Goal: Task Accomplishment & Management: Manage account settings

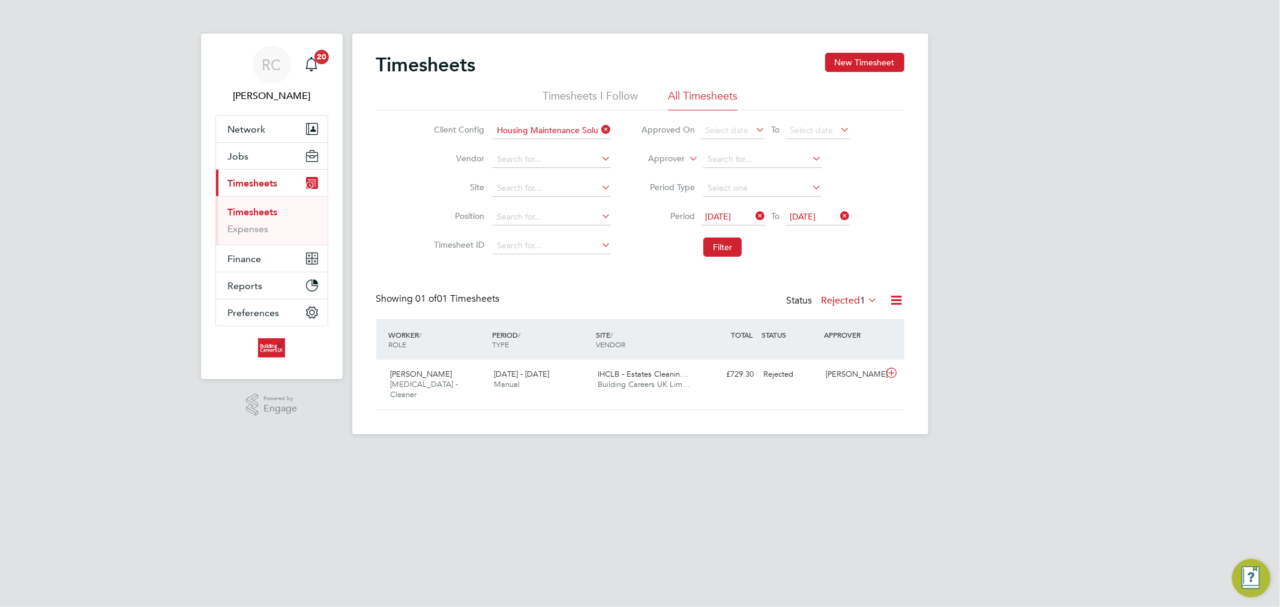
scroll to position [30, 104]
click at [261, 160] on button "Jobs" at bounding box center [272, 156] width 112 height 26
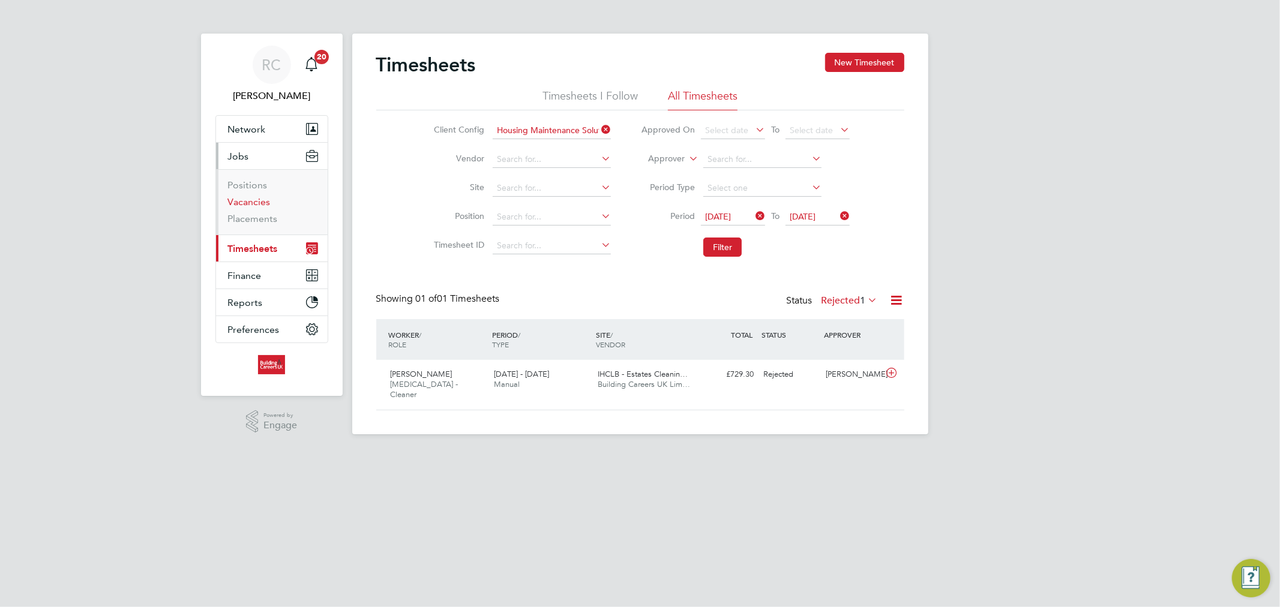
click at [254, 202] on link "Vacancies" at bounding box center [249, 201] width 43 height 11
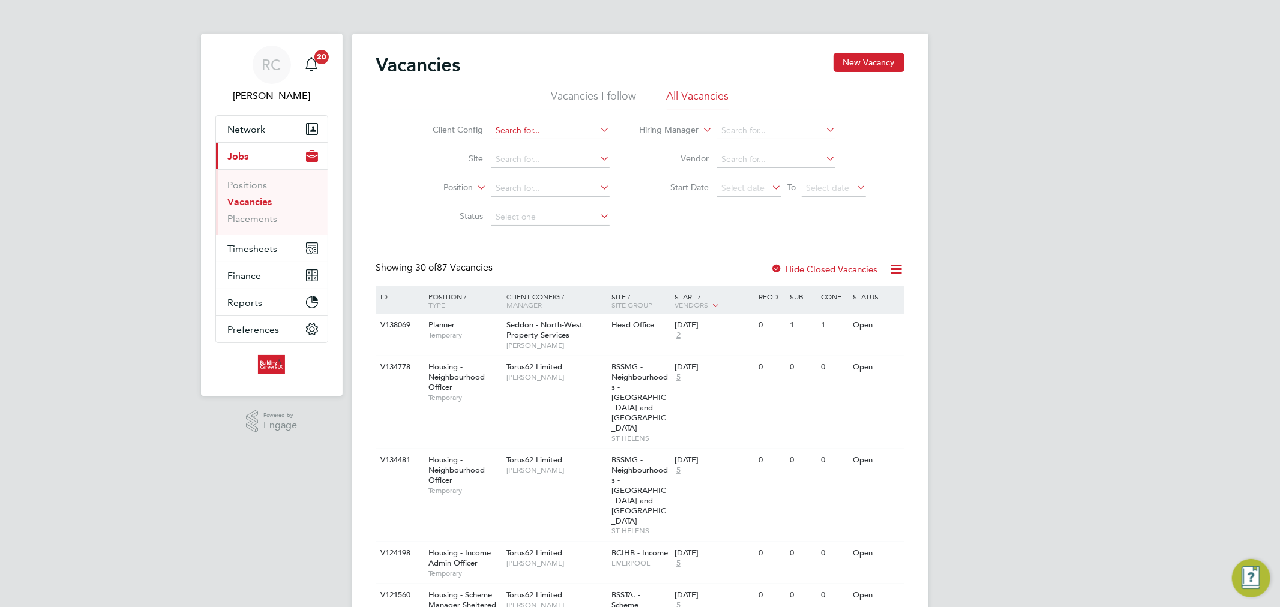
click at [518, 131] on input at bounding box center [551, 130] width 118 height 17
click at [514, 131] on input at bounding box center [551, 130] width 118 height 17
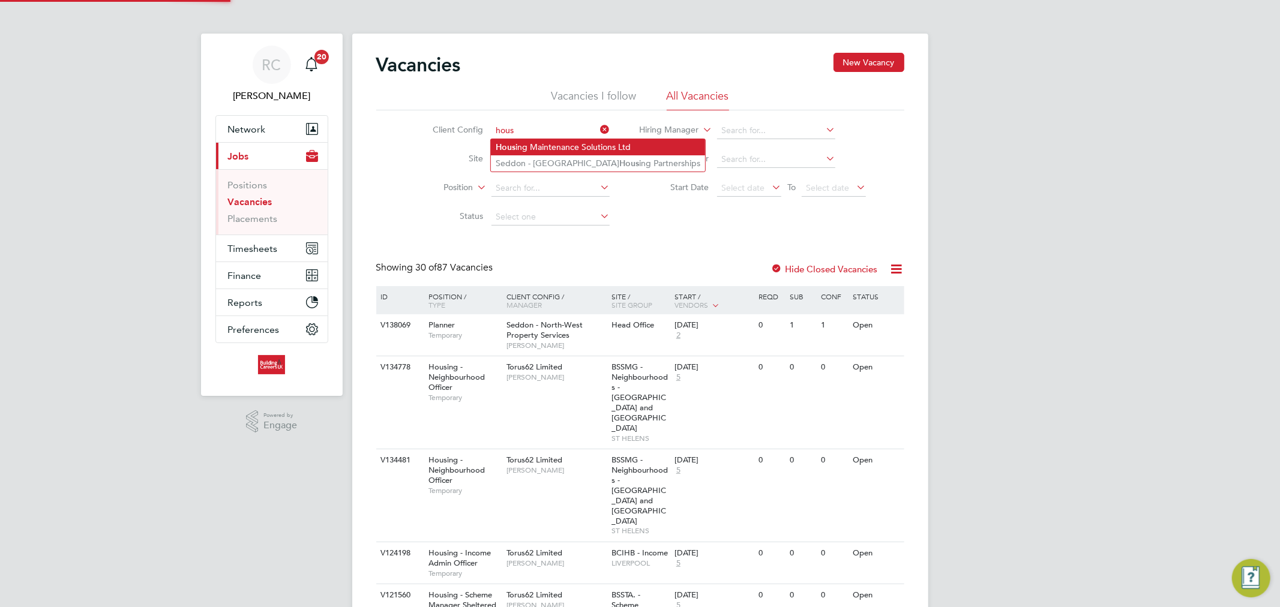
click at [517, 142] on li "Hous ing Maintenance Solutions Ltd" at bounding box center [598, 147] width 214 height 16
type input "Housing Maintenance Solutions Ltd"
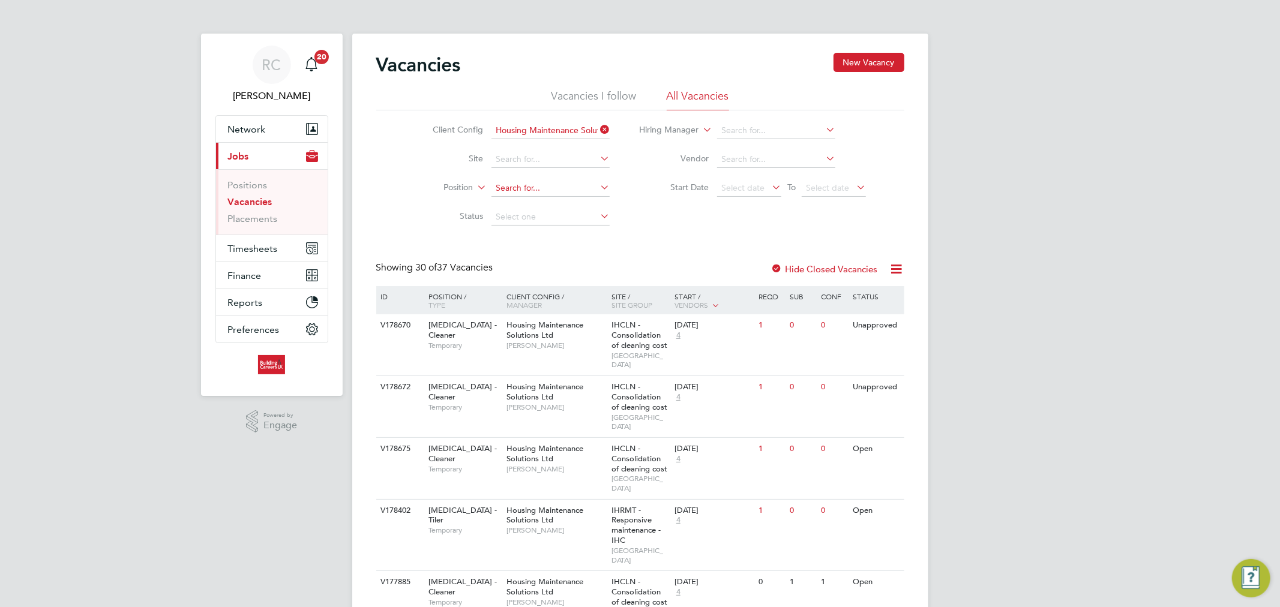
click at [563, 194] on input at bounding box center [551, 188] width 118 height 17
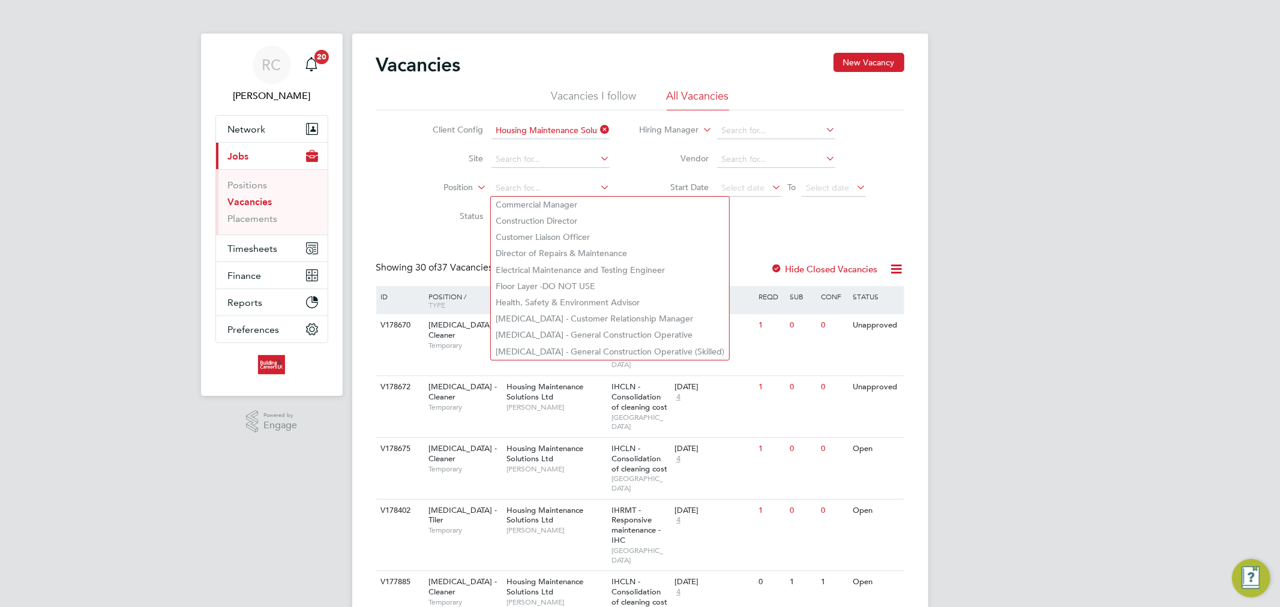
click at [766, 208] on div "Client Config Housing Maintenance Solutions Ltd Site Position Status Hiring Man…" at bounding box center [640, 170] width 528 height 121
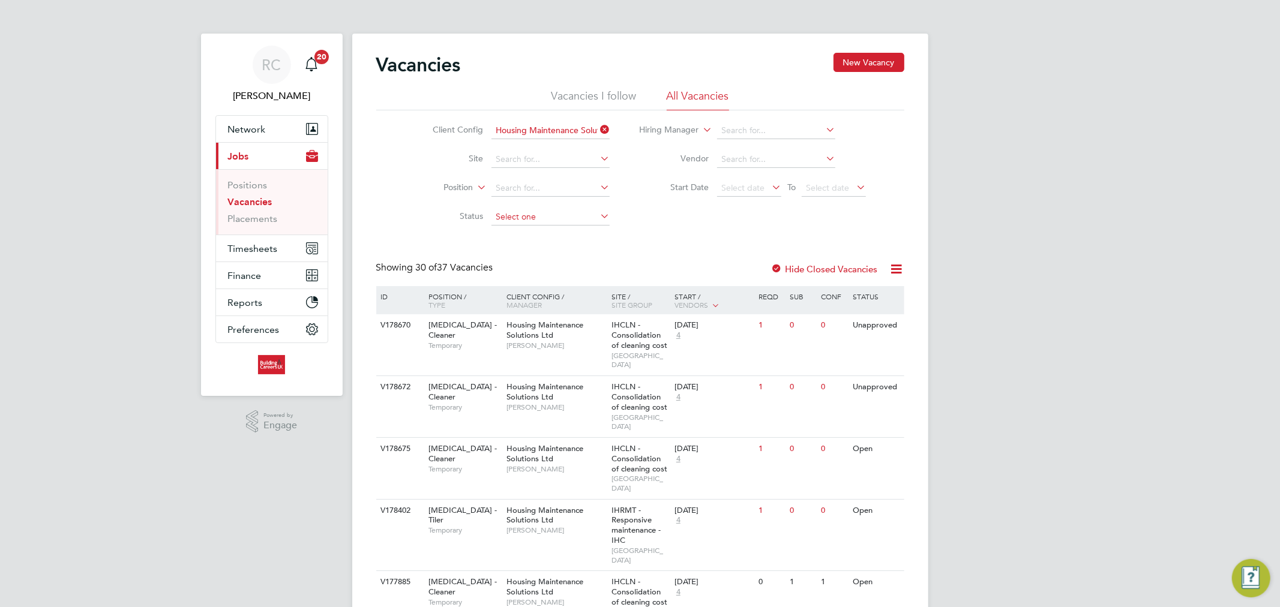
click at [561, 222] on input at bounding box center [551, 217] width 118 height 17
click at [499, 260] on li "Open" at bounding box center [550, 265] width 119 height 16
type input "Open"
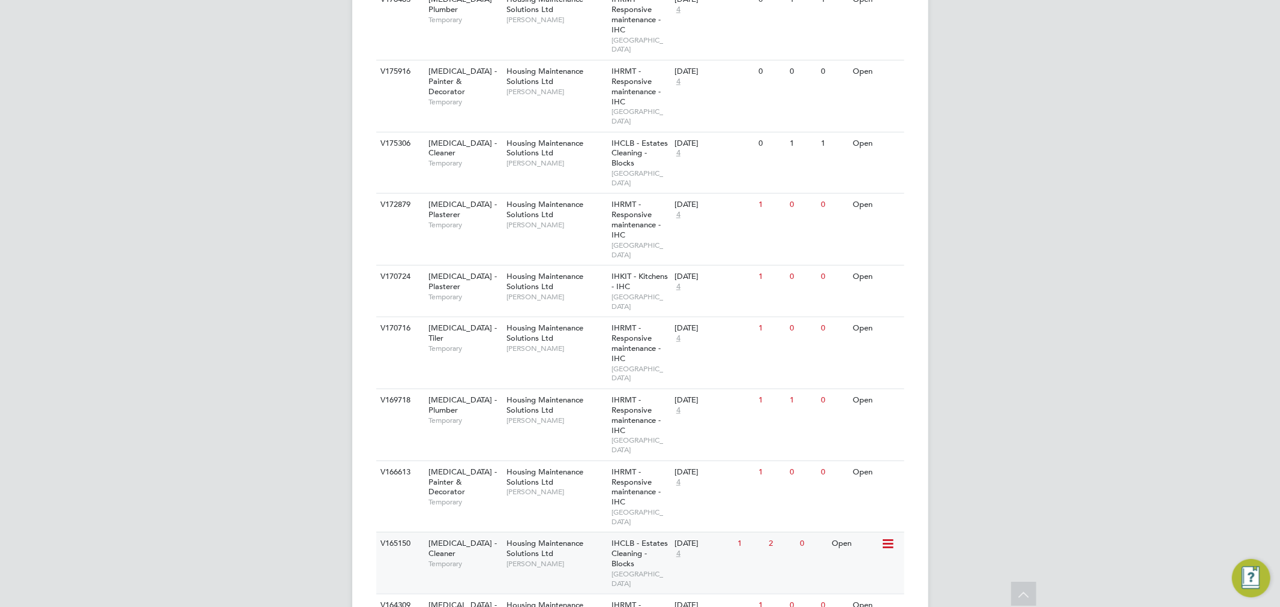
scroll to position [1133, 0]
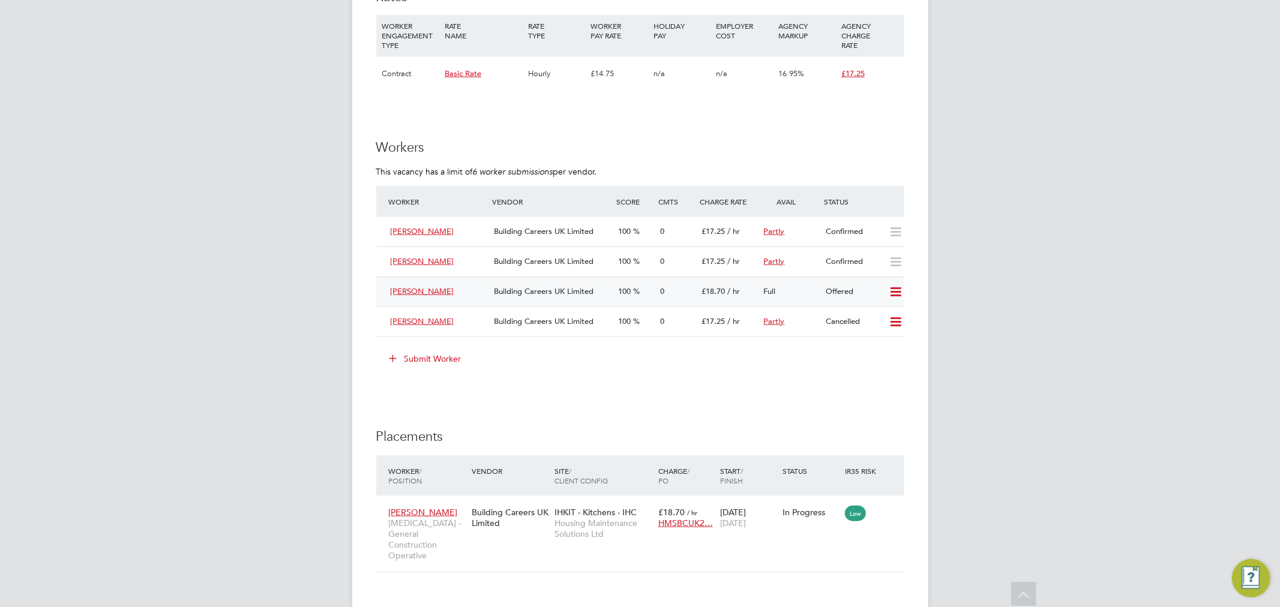
click at [901, 288] on icon at bounding box center [895, 293] width 15 height 10
click at [888, 292] on li "Confirm" at bounding box center [878, 293] width 46 height 17
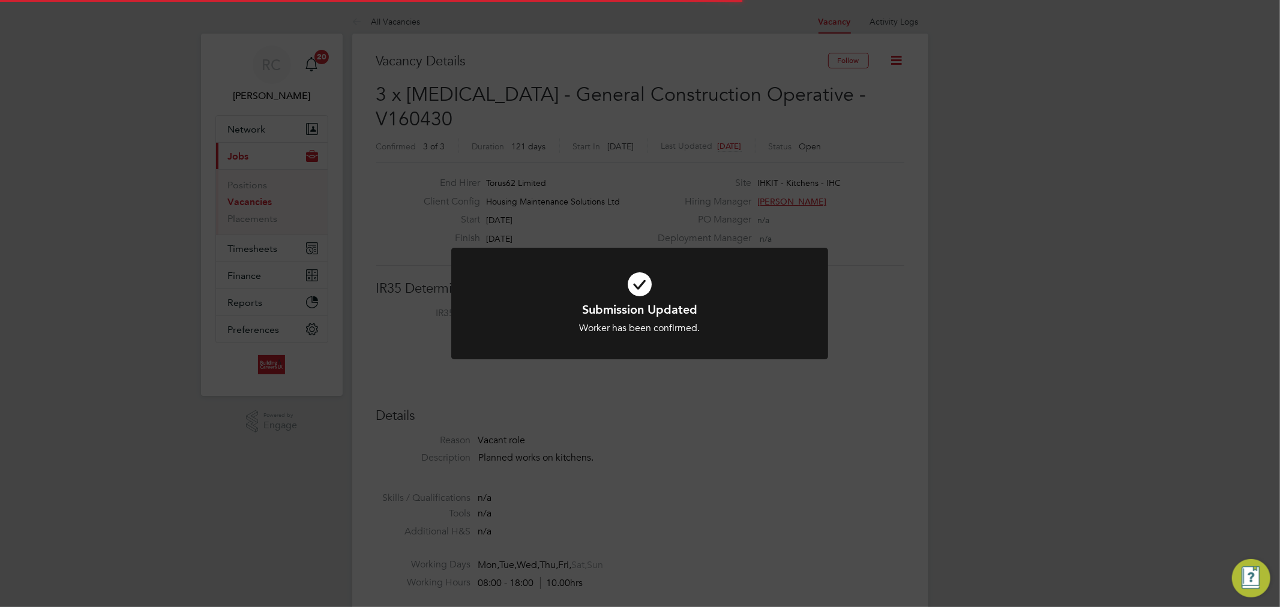
click at [635, 285] on icon at bounding box center [640, 284] width 312 height 47
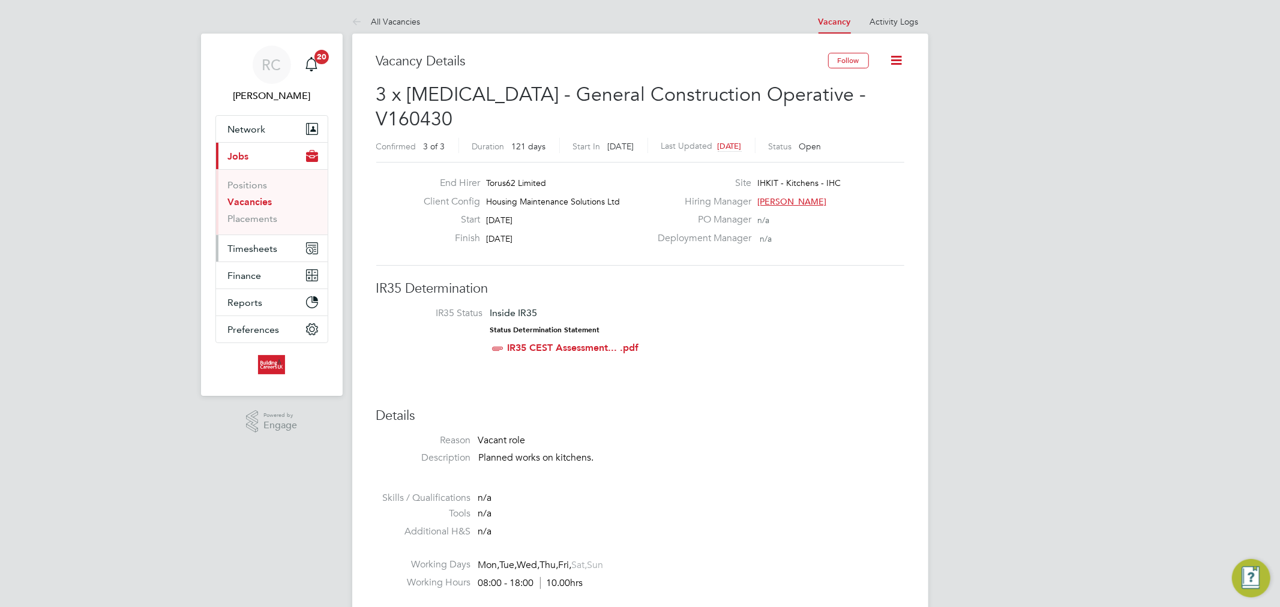
click at [256, 243] on span "Timesheets" at bounding box center [253, 248] width 50 height 11
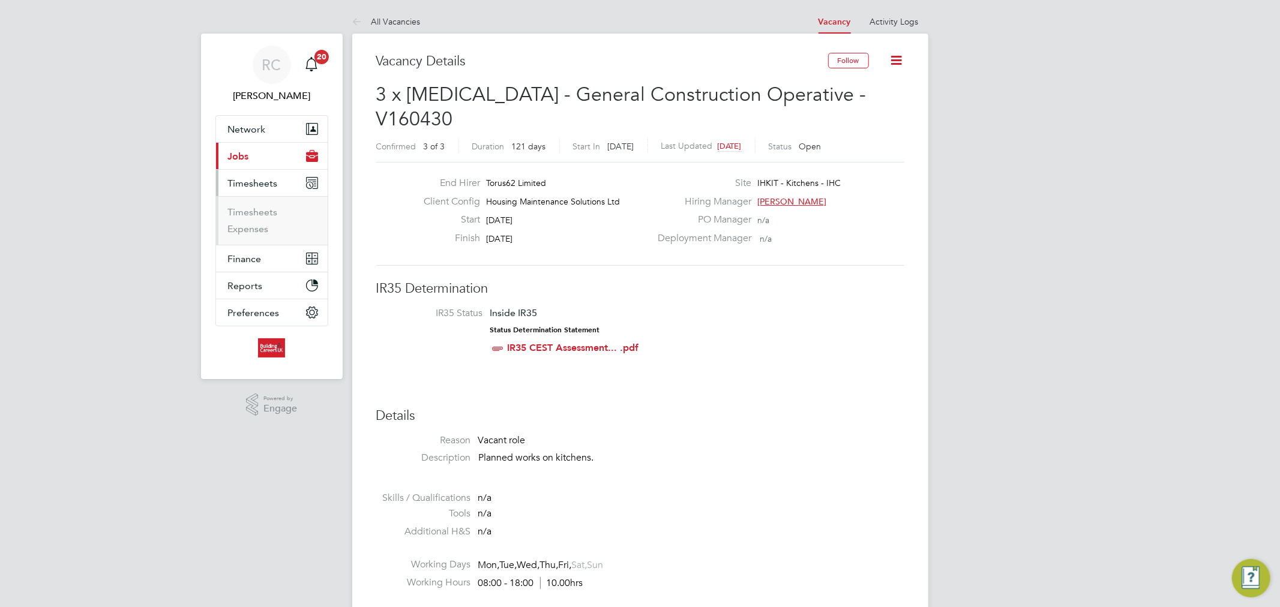
click at [263, 158] on button "Current page: Jobs" at bounding box center [272, 156] width 112 height 26
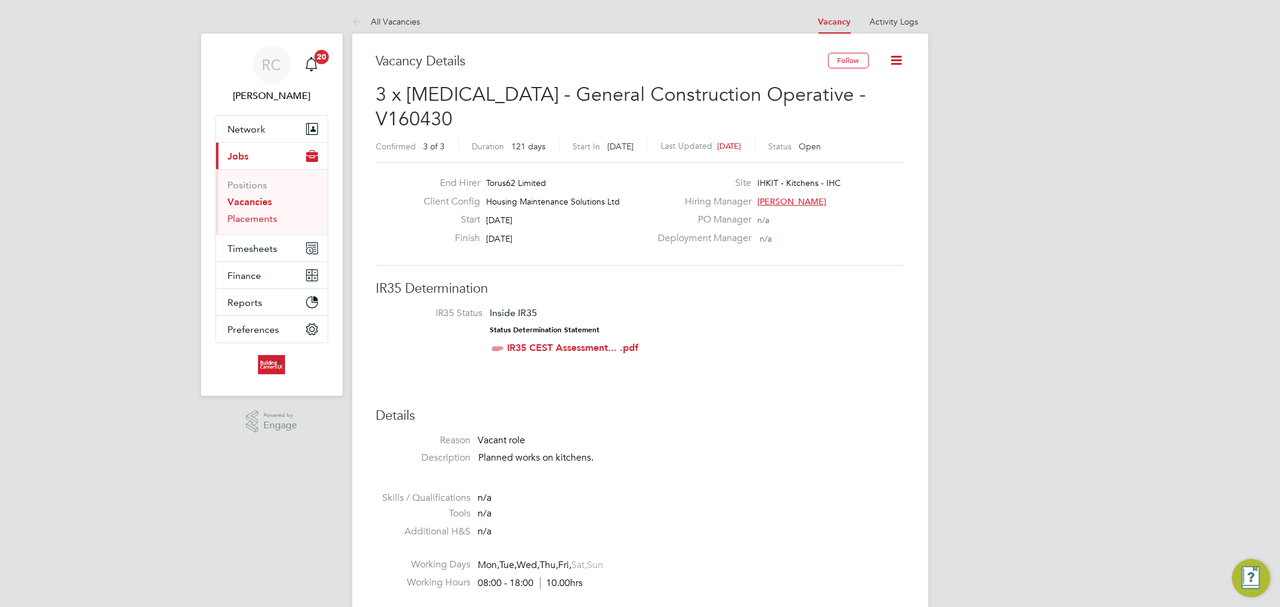
click at [256, 218] on link "Placements" at bounding box center [253, 218] width 50 height 11
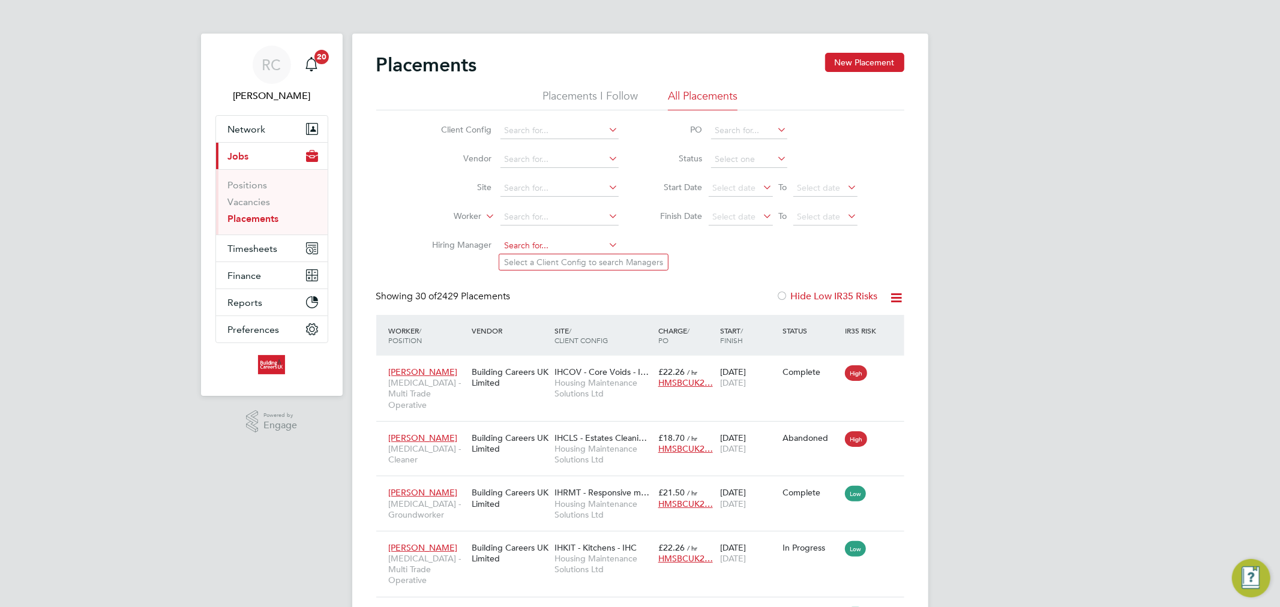
click at [528, 239] on input at bounding box center [560, 246] width 118 height 17
click at [527, 218] on input at bounding box center [560, 217] width 118 height 17
click at [481, 211] on label "Worker" at bounding box center [447, 217] width 69 height 12
click at [537, 248] on input at bounding box center [560, 246] width 118 height 17
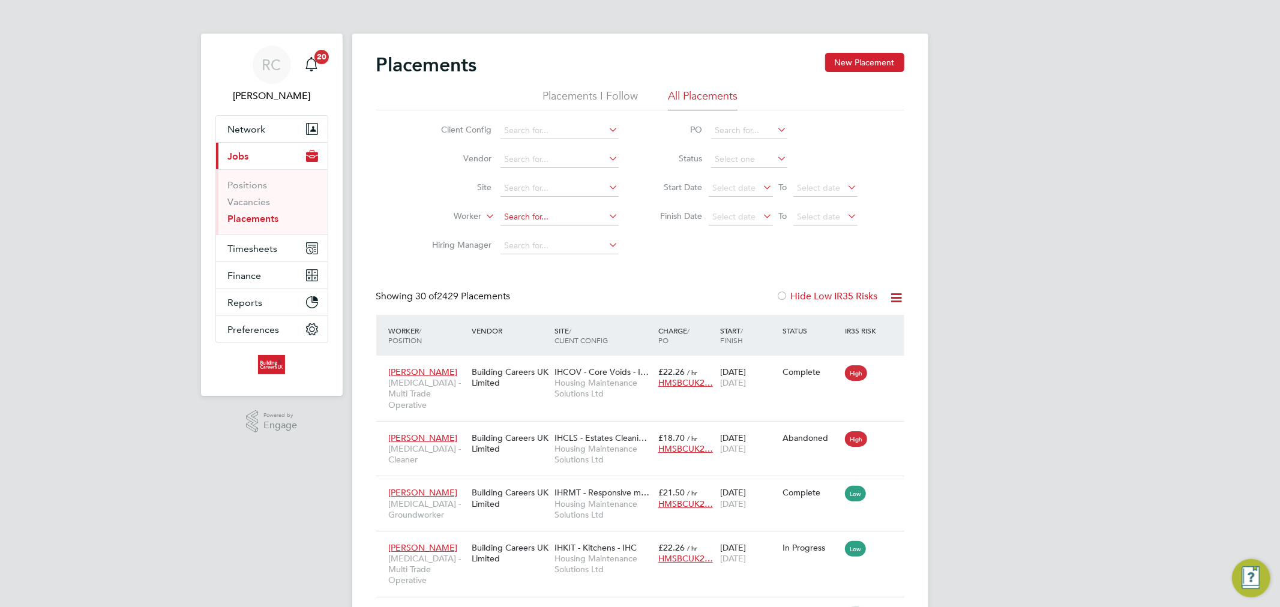
click at [537, 214] on input at bounding box center [560, 217] width 118 height 17
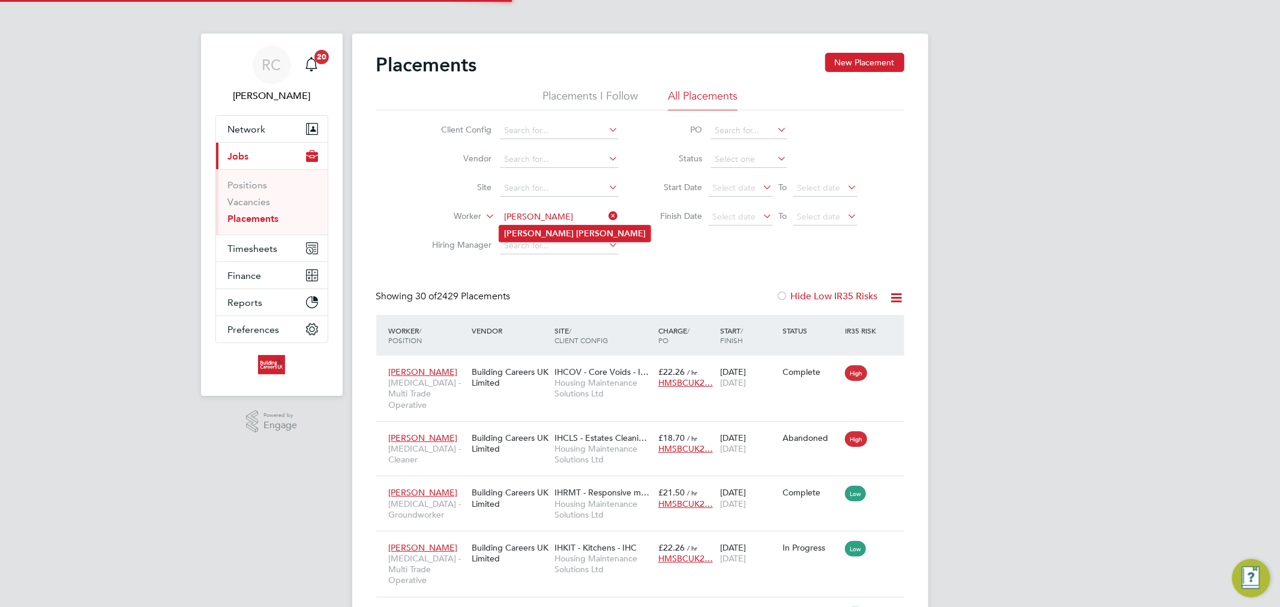
click at [535, 238] on li "Philip Parry" at bounding box center [574, 234] width 151 height 16
type input "Philip Parry"
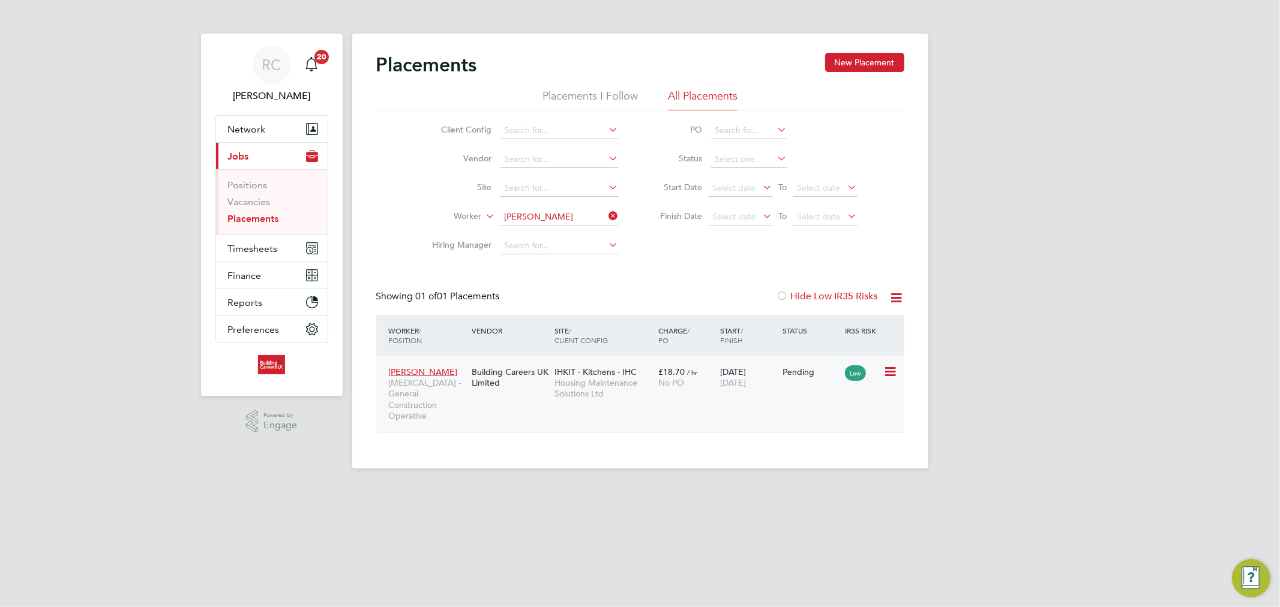
click at [884, 371] on icon at bounding box center [890, 372] width 12 height 14
click at [830, 446] on li "Start" at bounding box center [852, 446] width 85 height 17
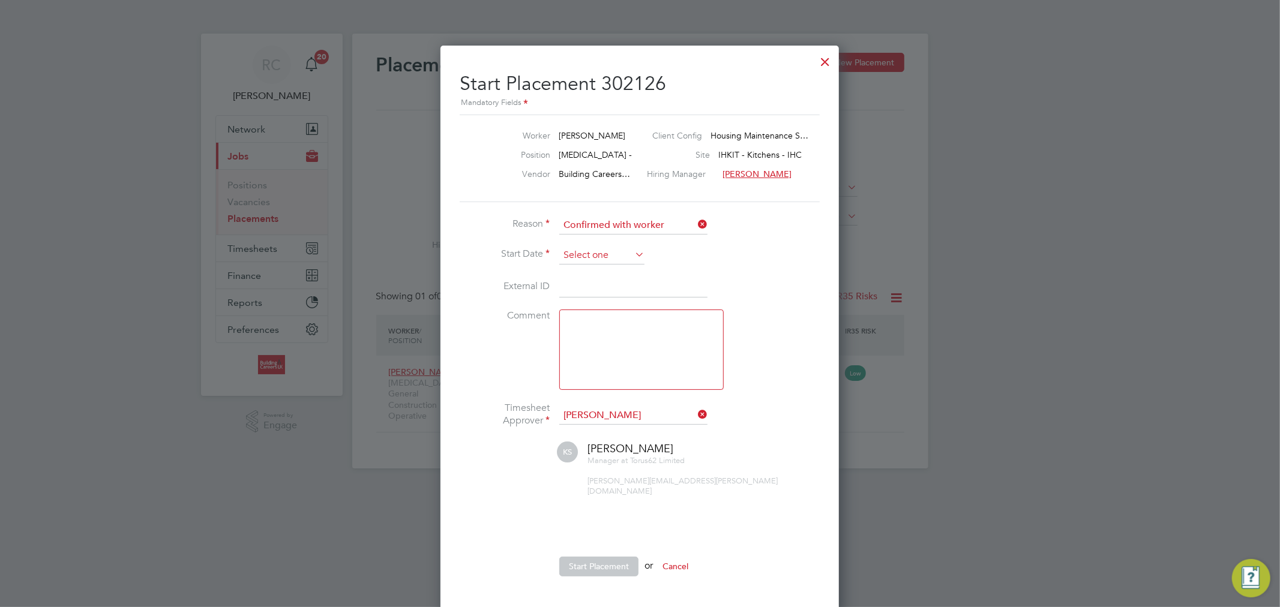
click at [629, 248] on input at bounding box center [601, 256] width 85 height 18
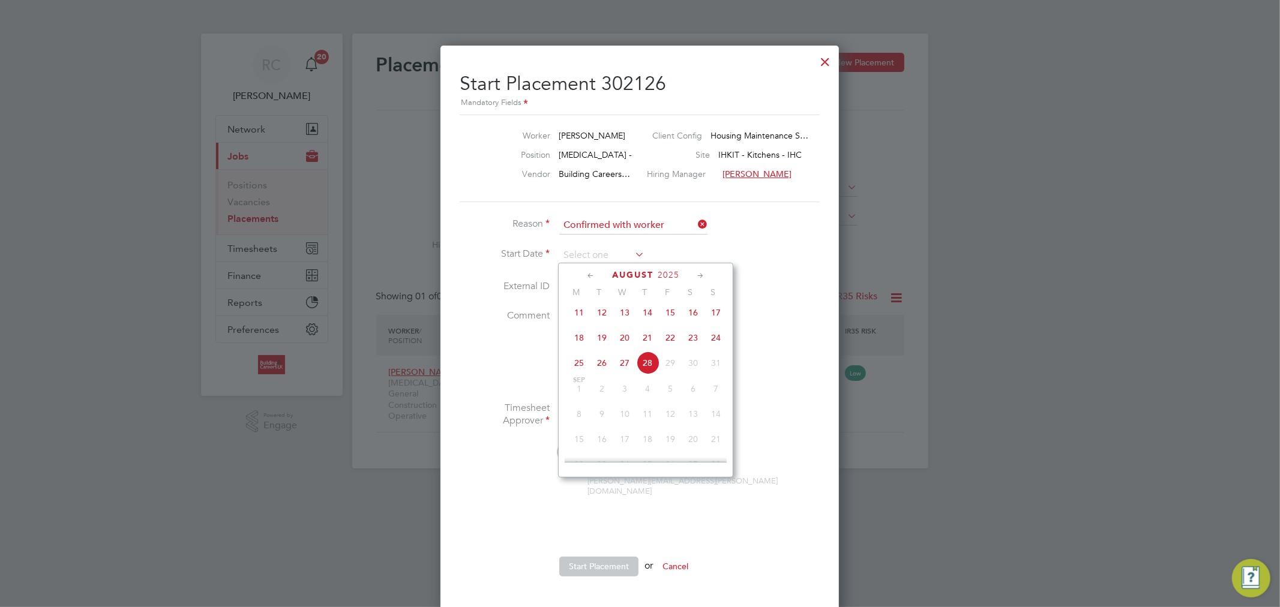
click at [651, 367] on span "28" at bounding box center [647, 363] width 23 height 23
type input "28 Aug 2025"
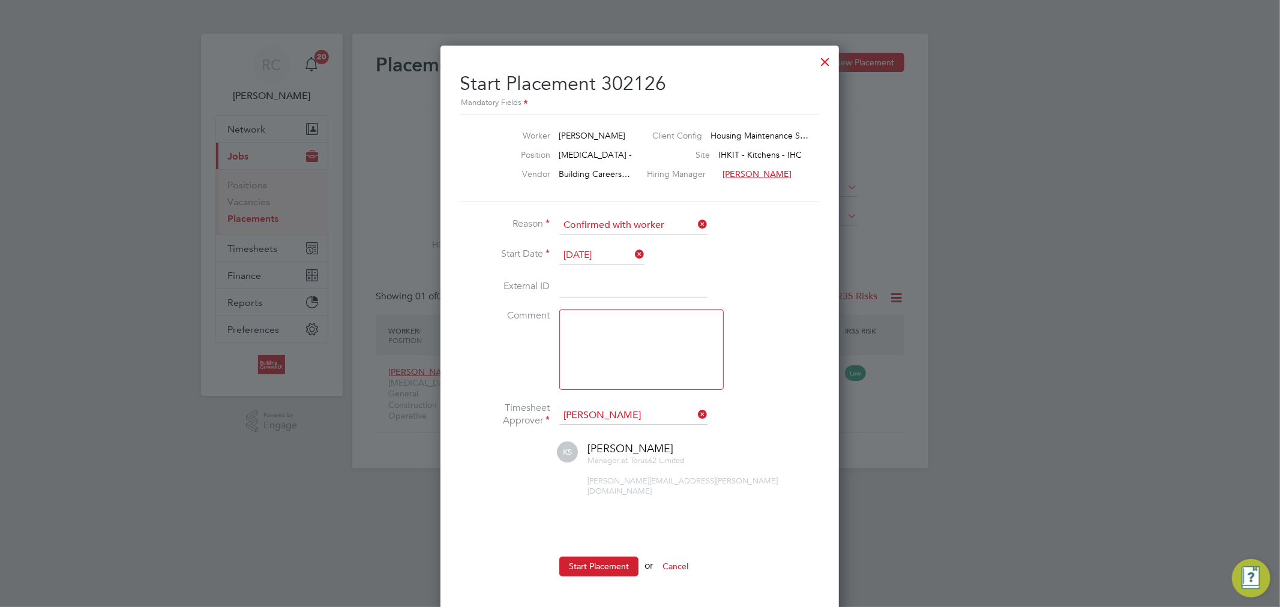
click at [758, 273] on li "Start Date 28 Aug 2025" at bounding box center [640, 262] width 360 height 30
click at [607, 557] on button "Start Placement" at bounding box center [598, 566] width 79 height 19
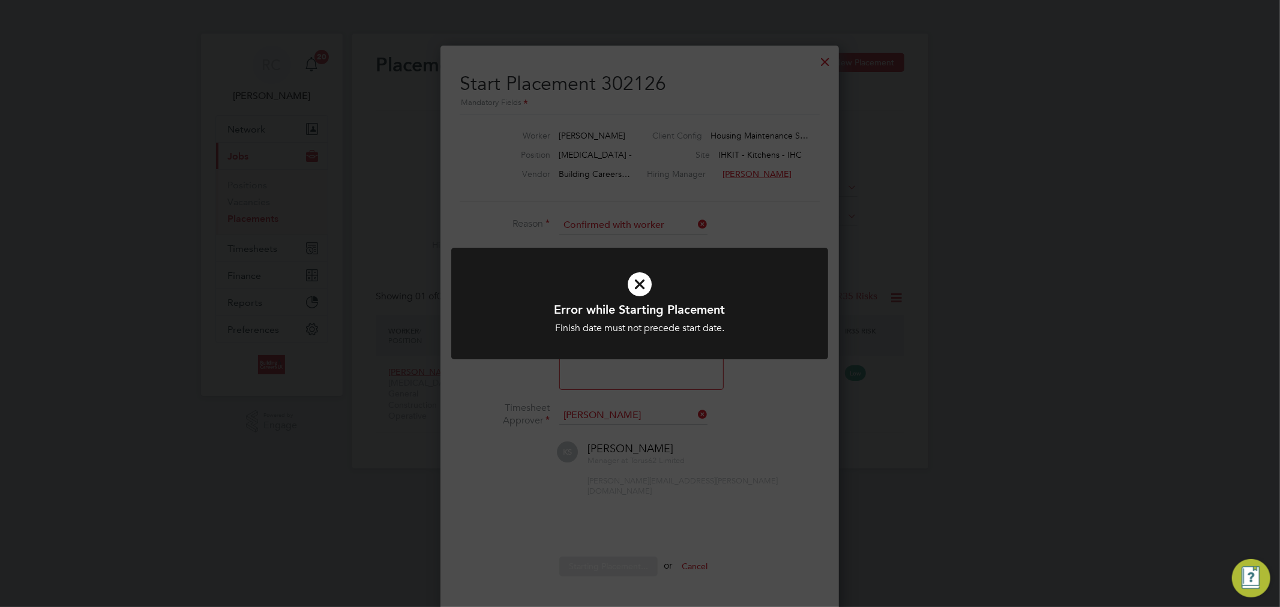
click at [634, 286] on icon at bounding box center [640, 284] width 312 height 47
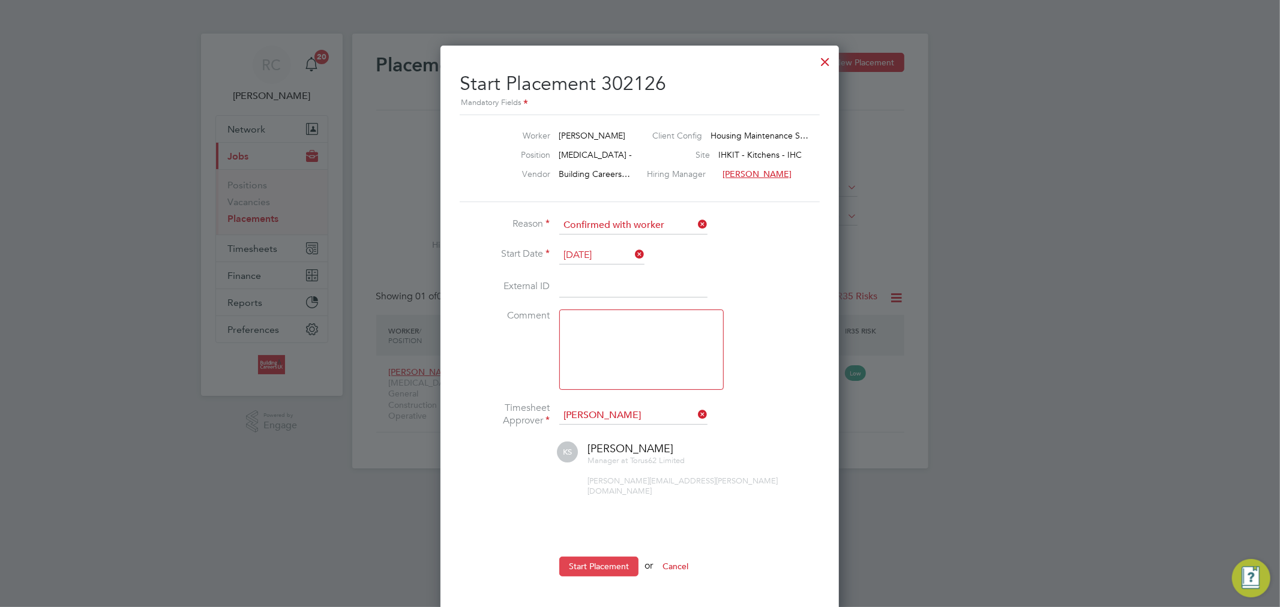
click at [613, 557] on button "Start Placement" at bounding box center [598, 566] width 79 height 19
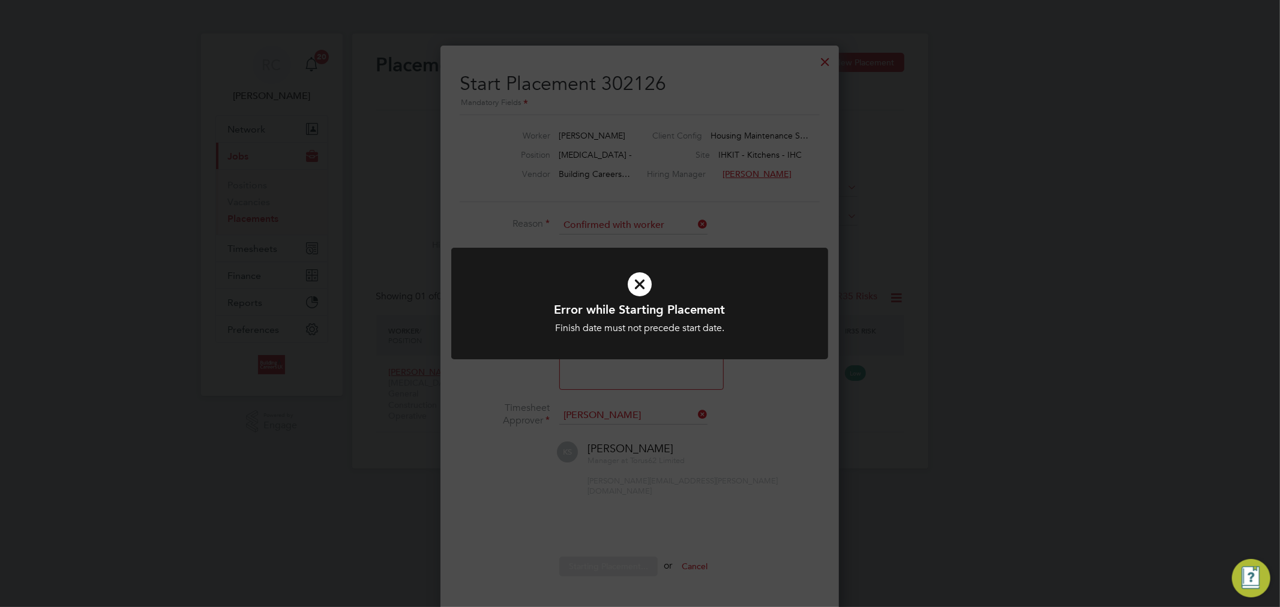
click at [642, 285] on icon at bounding box center [640, 284] width 312 height 47
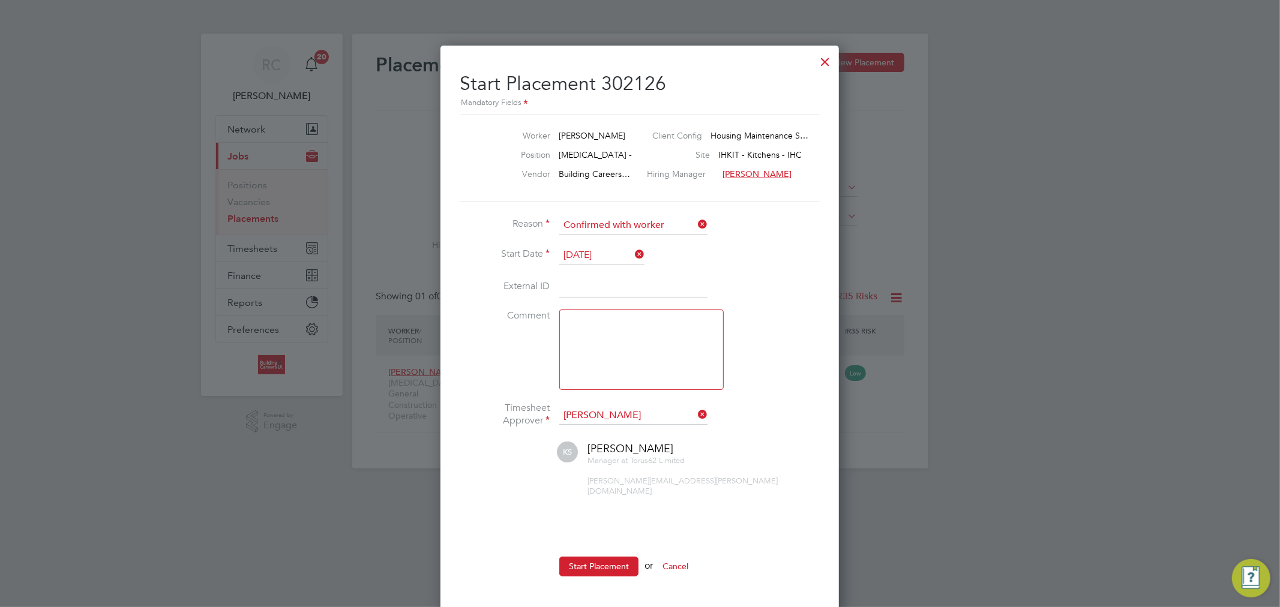
click at [832, 58] on div at bounding box center [826, 59] width 22 height 22
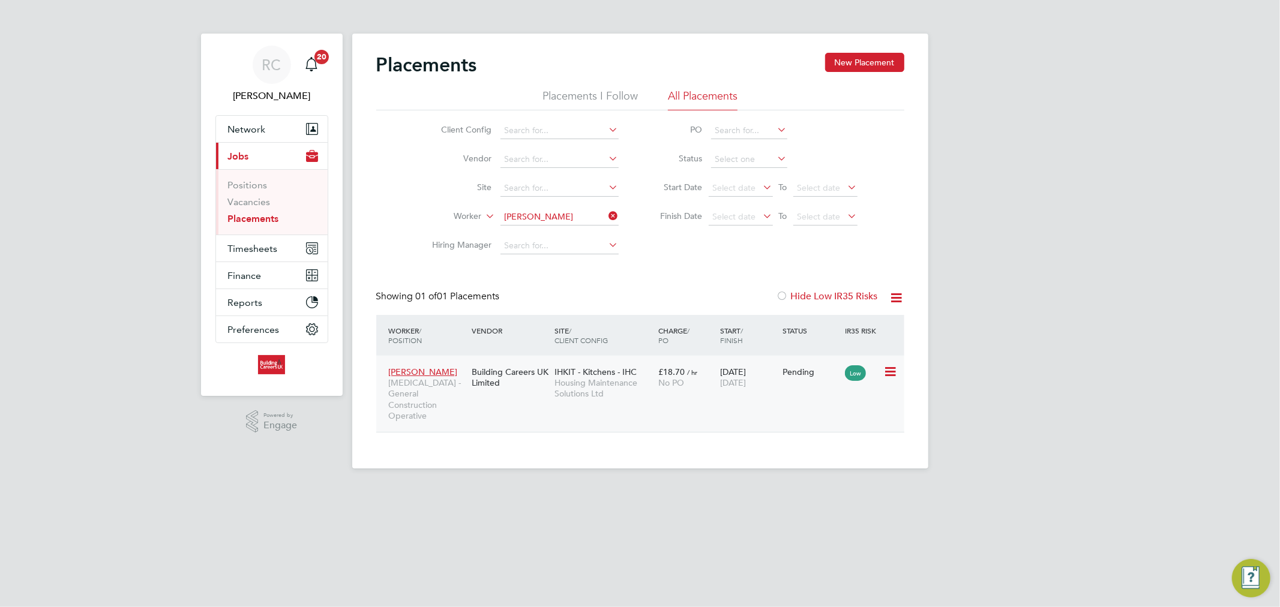
click at [642, 374] on div "IHKIT - Kitchens - IHC Housing Maintenance Solutions Ltd" at bounding box center [604, 383] width 104 height 45
